Goal: Task Accomplishment & Management: Manage account settings

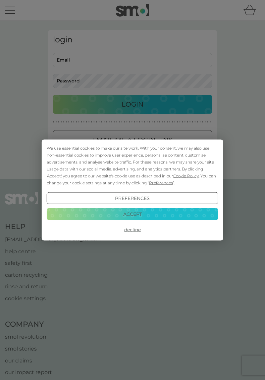
click at [155, 213] on button "Accept" at bounding box center [133, 214] width 172 height 12
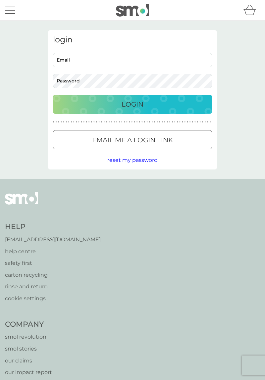
click at [93, 58] on input "Email" at bounding box center [132, 60] width 159 height 14
type input "[PERSON_NAME][EMAIL_ADDRESS][PERSON_NAME][DOMAIN_NAME]"
click at [163, 109] on div "Login" at bounding box center [133, 104] width 146 height 11
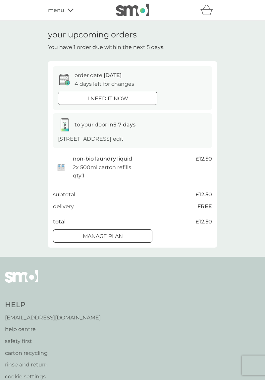
click at [122, 240] on p "Manage plan" at bounding box center [103, 236] width 40 height 9
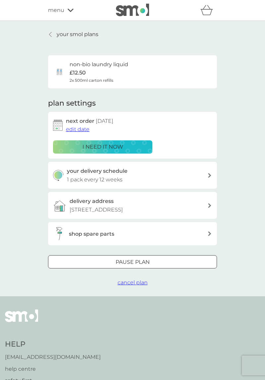
click at [82, 130] on span "edit date" at bounding box center [78, 129] width 24 height 6
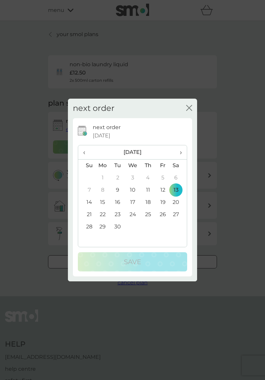
click at [178, 154] on span "›" at bounding box center [178, 152] width 7 height 14
click at [181, 153] on span "›" at bounding box center [178, 152] width 7 height 14
click at [105, 202] on td "10" at bounding box center [102, 202] width 15 height 12
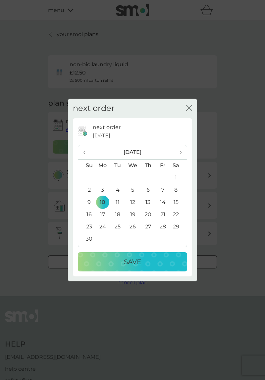
click at [162, 264] on div "Save" at bounding box center [132, 262] width 96 height 11
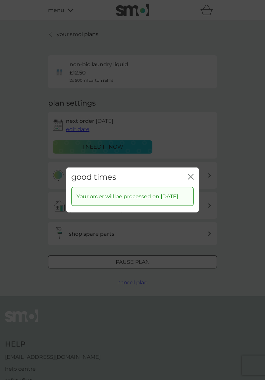
click at [192, 174] on icon "close" at bounding box center [191, 177] width 6 height 6
